Goal: Navigation & Orientation: Find specific page/section

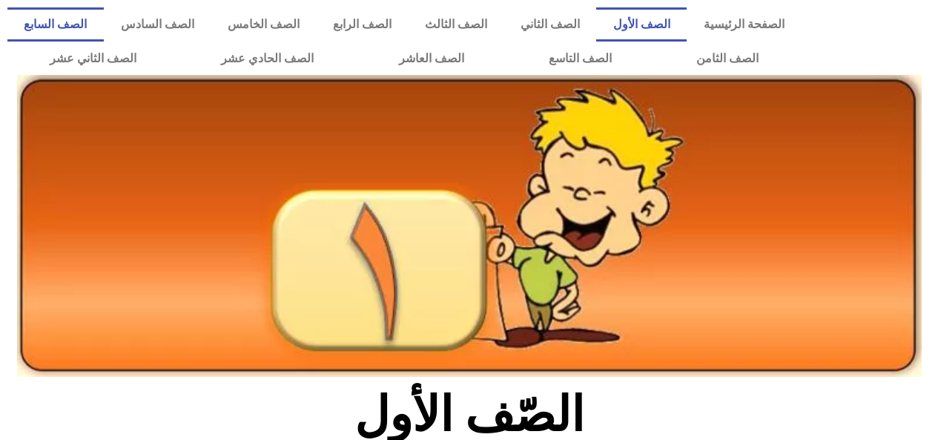
click at [104, 26] on link "الصف السابع" at bounding box center [55, 24] width 96 height 34
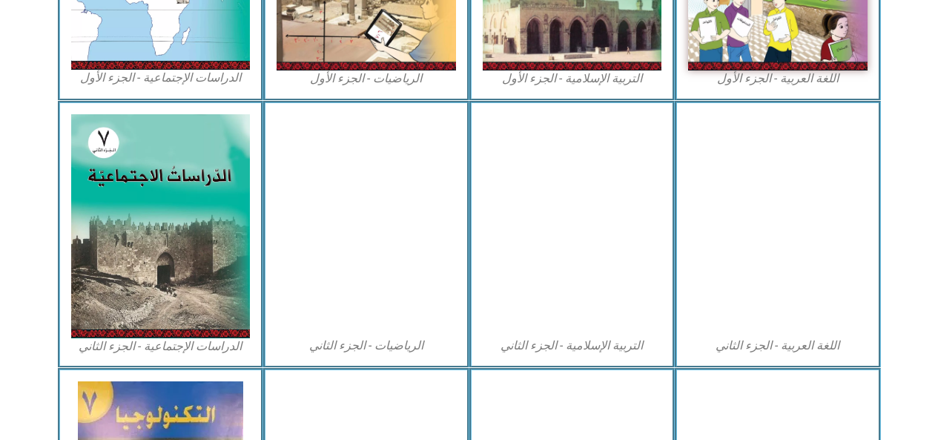
scroll to position [630, 0]
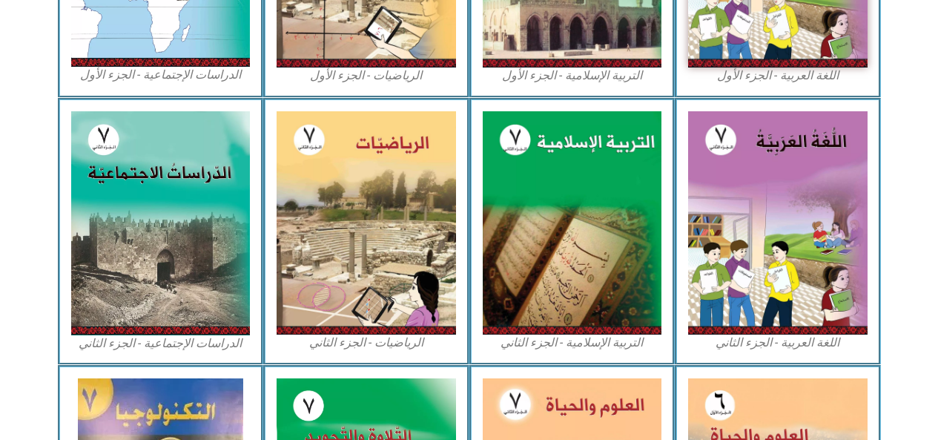
click at [386, 205] on img at bounding box center [366, 223] width 179 height 224
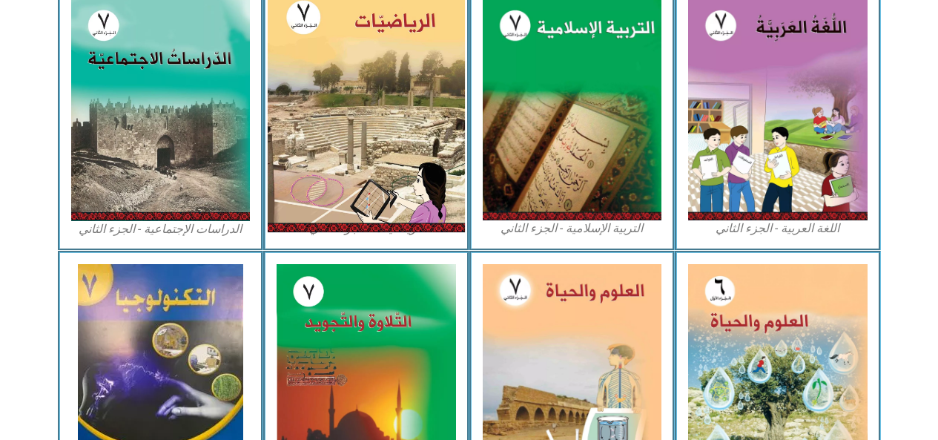
scroll to position [755, 0]
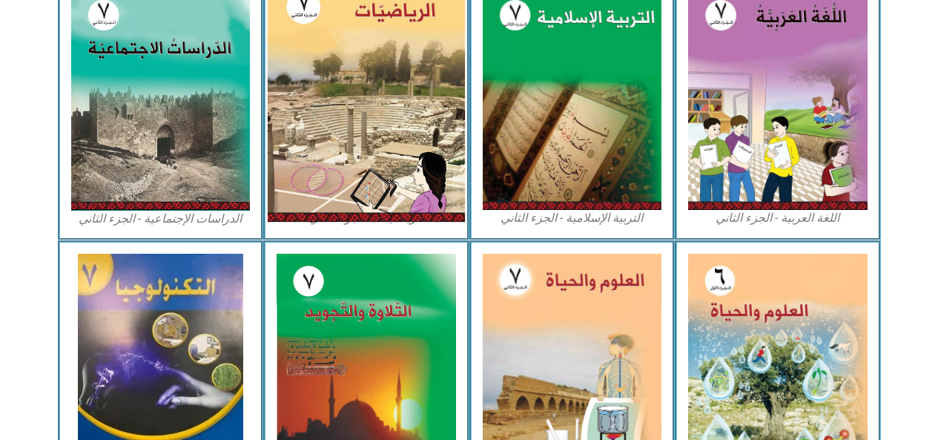
click at [749, 366] on img at bounding box center [777, 363] width 179 height 219
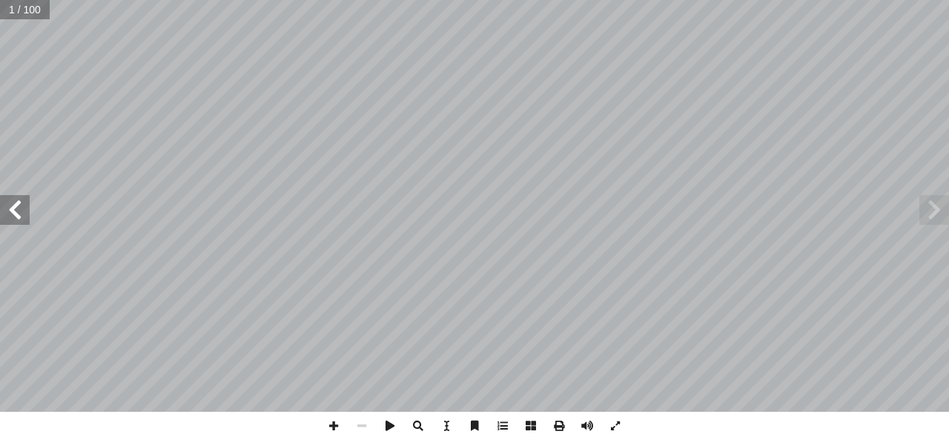
click at [929, 210] on span at bounding box center [935, 210] width 30 height 30
click at [942, 210] on span at bounding box center [935, 210] width 30 height 30
click at [938, 205] on span at bounding box center [935, 210] width 30 height 30
click at [12, 204] on span at bounding box center [15, 210] width 30 height 30
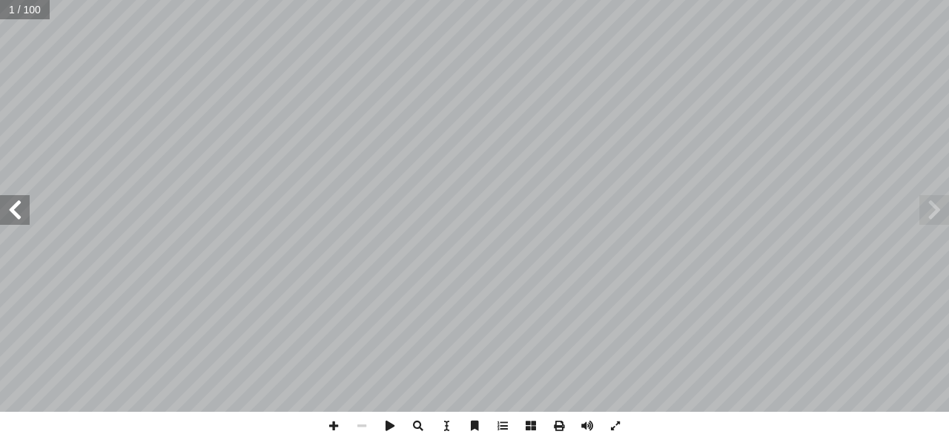
click at [12, 204] on span at bounding box center [15, 210] width 30 height 30
click at [21, 204] on span at bounding box center [15, 210] width 30 height 30
click at [25, 204] on span at bounding box center [15, 210] width 30 height 30
click at [19, 203] on span at bounding box center [15, 210] width 30 height 30
click at [22, 211] on span at bounding box center [15, 210] width 30 height 30
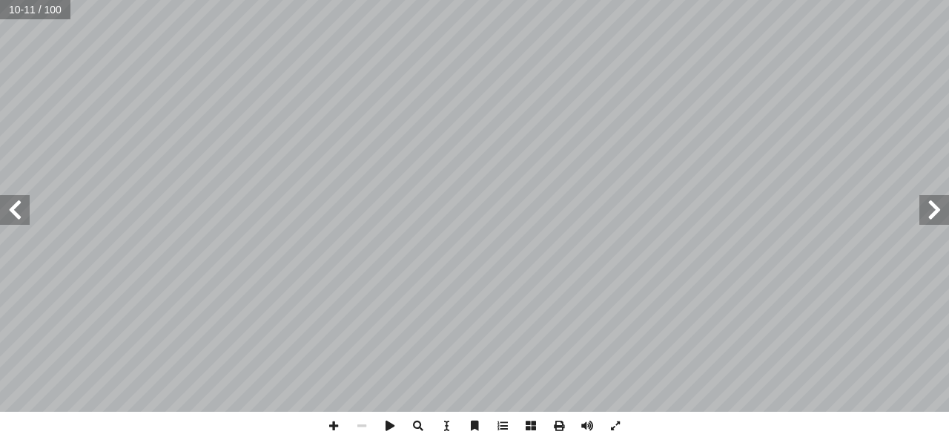
click at [23, 204] on span at bounding box center [15, 210] width 30 height 30
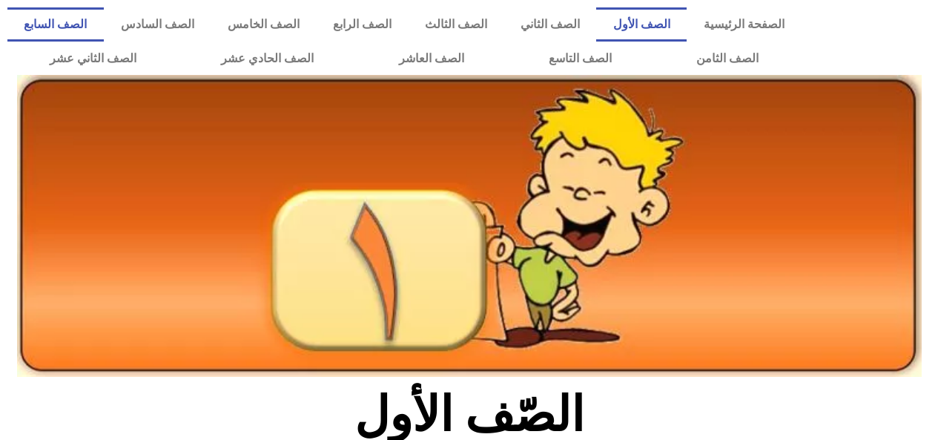
click at [104, 21] on link "الصف السابع" at bounding box center [55, 24] width 96 height 34
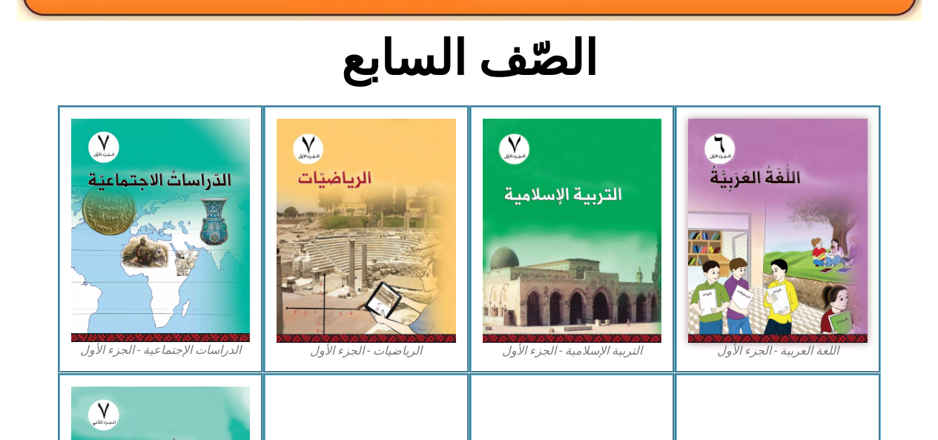
scroll to position [382, 0]
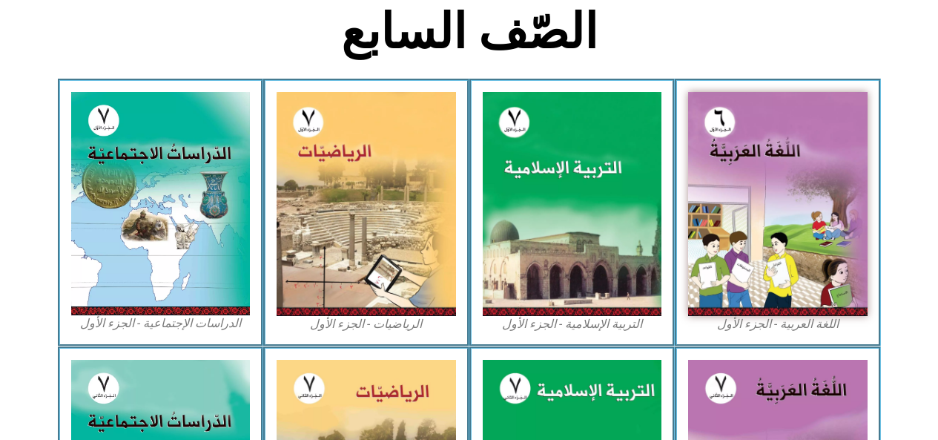
click at [547, 202] on img at bounding box center [572, 204] width 179 height 224
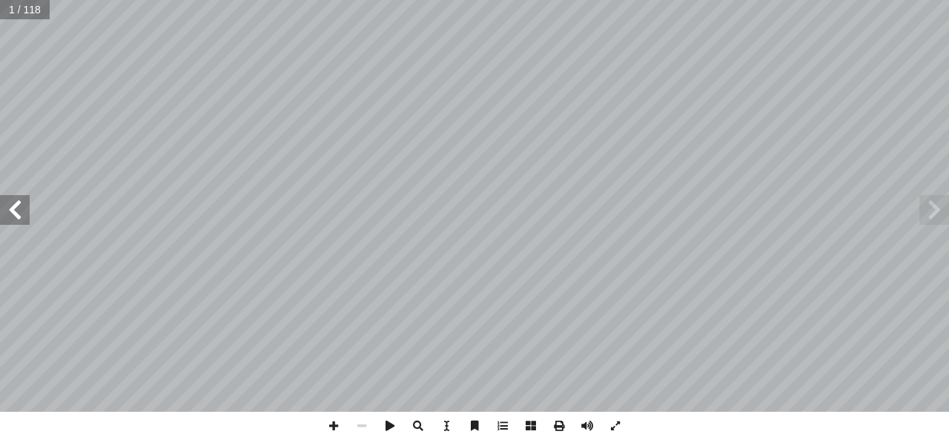
click at [20, 204] on span at bounding box center [15, 210] width 30 height 30
click at [13, 208] on span at bounding box center [15, 210] width 30 height 30
click at [12, 211] on span at bounding box center [15, 210] width 30 height 30
click at [16, 211] on span at bounding box center [15, 210] width 30 height 30
